Goal: Navigation & Orientation: Understand site structure

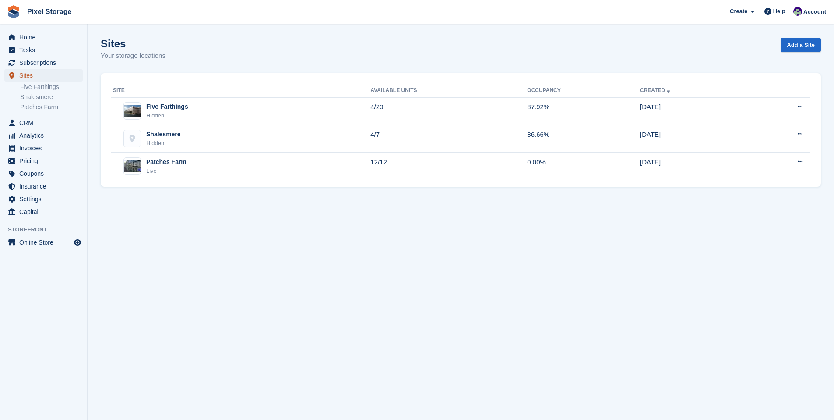
click at [38, 73] on span "Sites" at bounding box center [45, 75] width 53 height 12
click at [35, 162] on span "Pricing" at bounding box center [45, 161] width 53 height 12
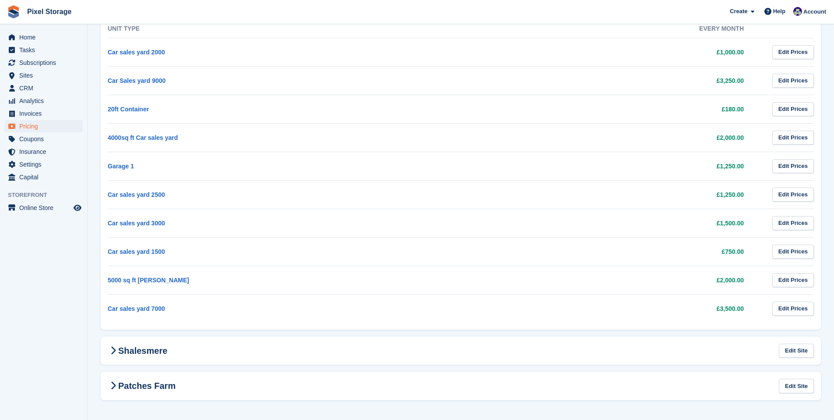
scroll to position [304, 0]
click at [40, 141] on span "Coupons" at bounding box center [45, 139] width 53 height 12
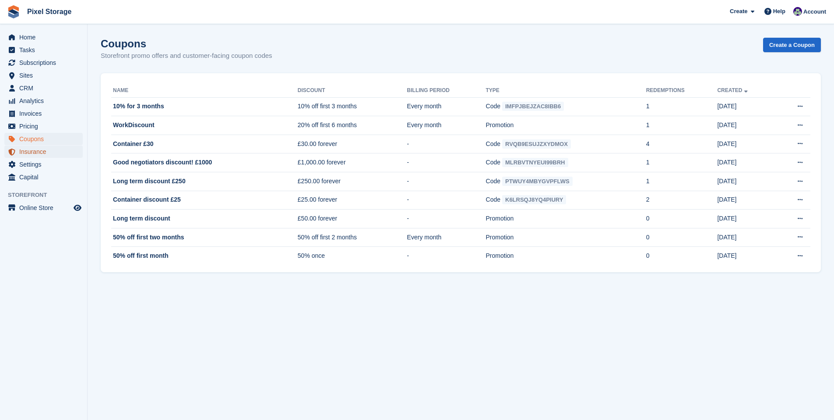
click at [35, 148] on span "Insurance" at bounding box center [45, 151] width 53 height 12
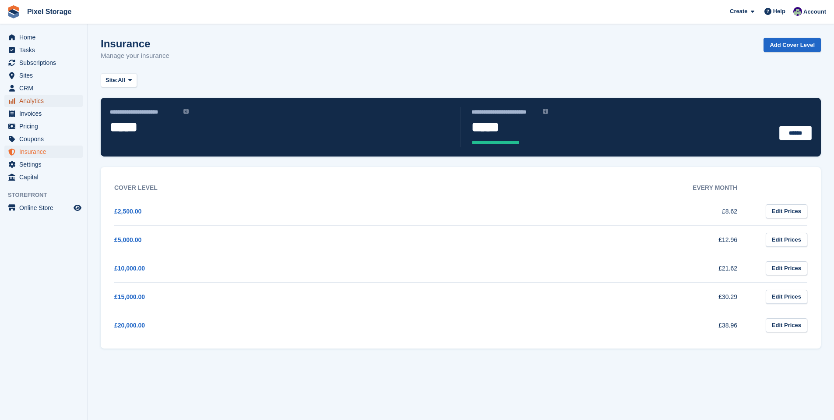
click at [35, 104] on span "Analytics" at bounding box center [45, 101] width 53 height 12
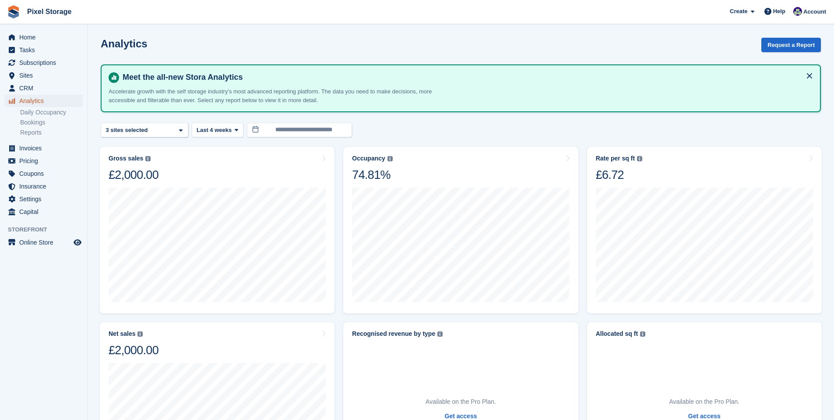
click at [33, 99] on span "Analytics" at bounding box center [45, 101] width 53 height 12
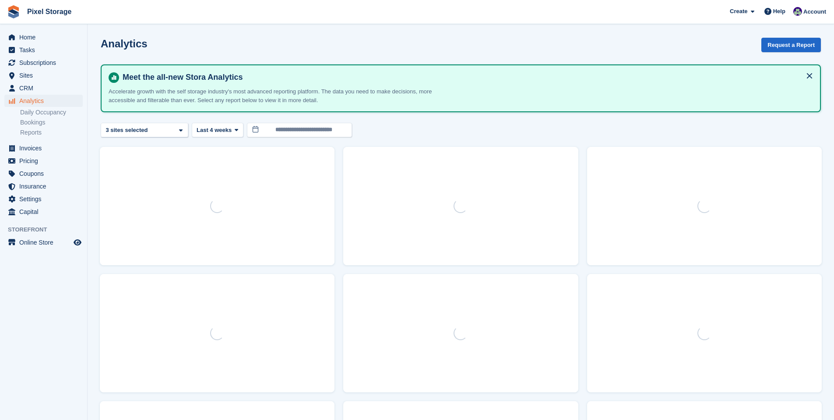
click at [30, 83] on span "CRM" at bounding box center [45, 88] width 53 height 12
